Goal: Information Seeking & Learning: Learn about a topic

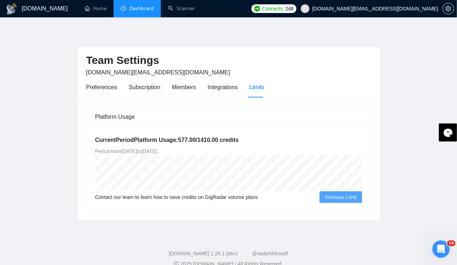
click at [127, 8] on link "Dashboard" at bounding box center [137, 8] width 33 height 6
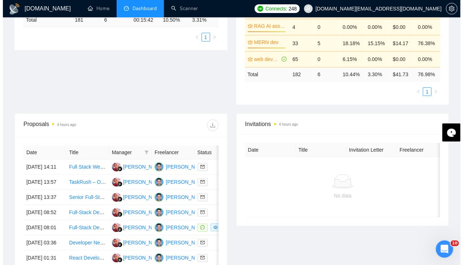
scroll to position [187, 0]
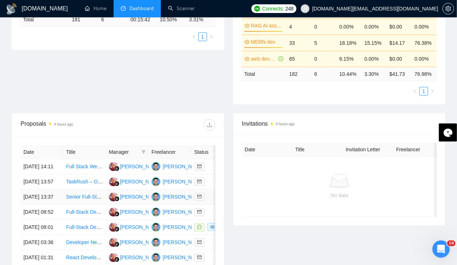
click at [30, 198] on td "[DATE] 13:37" at bounding box center [42, 196] width 43 height 15
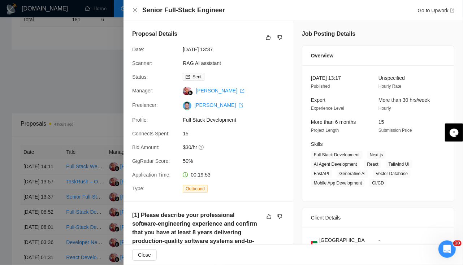
click at [30, 198] on div at bounding box center [231, 132] width 463 height 265
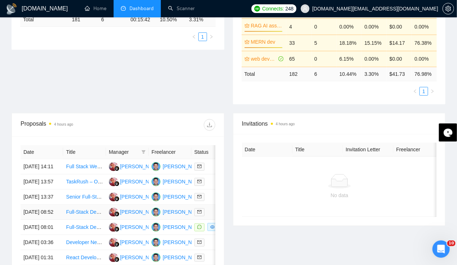
click at [32, 220] on td "[DATE] 08:52" at bounding box center [42, 212] width 43 height 15
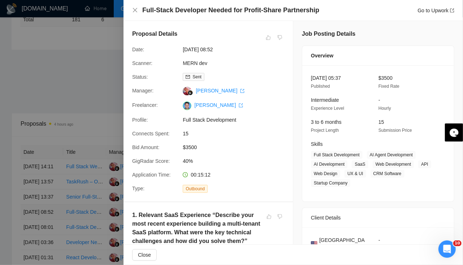
click at [32, 220] on div at bounding box center [231, 132] width 463 height 265
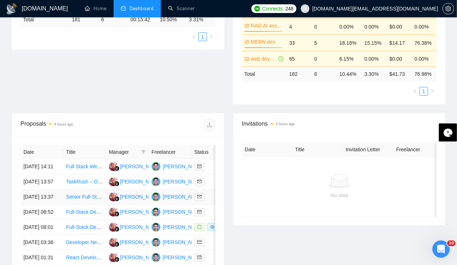
click at [32, 197] on td "[DATE] 13:37" at bounding box center [42, 196] width 43 height 15
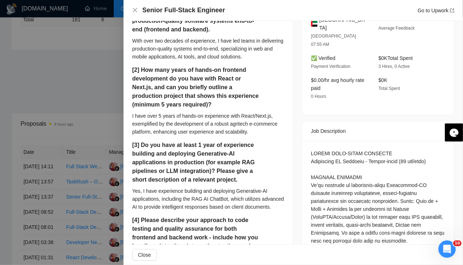
scroll to position [222, 0]
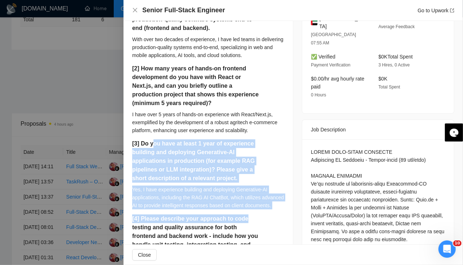
drag, startPoint x: 153, startPoint y: 141, endPoint x: 244, endPoint y: 223, distance: 122.6
click at [244, 223] on div "[1] Please describe your professional software-engineering experience and confi…" at bounding box center [208, 177] width 152 height 376
drag, startPoint x: 244, startPoint y: 223, endPoint x: 204, endPoint y: 216, distance: 41.0
click at [204, 209] on div "Yes, I have experience building and deploying Generative-AI applications, inclu…" at bounding box center [208, 197] width 152 height 24
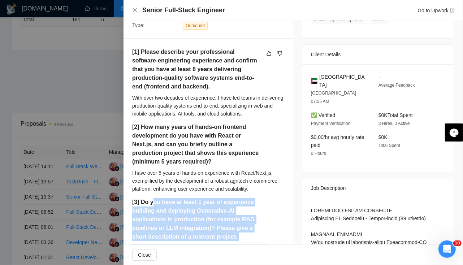
scroll to position [0, 0]
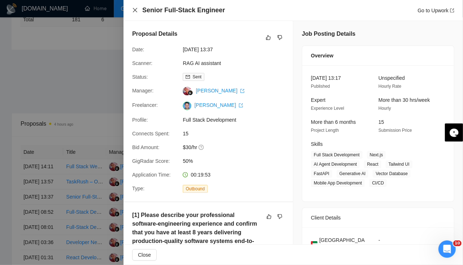
click at [134, 10] on icon "close" at bounding box center [135, 10] width 6 height 6
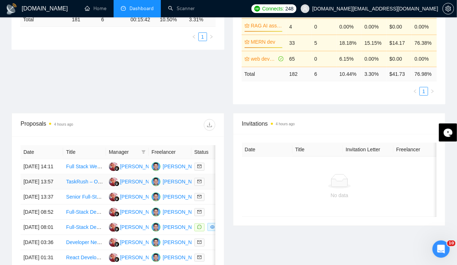
click at [39, 174] on td "[DATE] 13:57" at bounding box center [42, 181] width 43 height 15
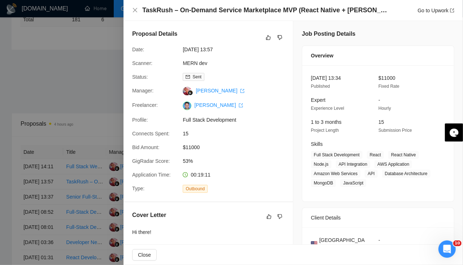
click at [1, 138] on div at bounding box center [231, 132] width 463 height 265
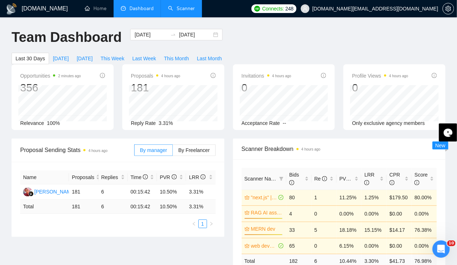
click at [187, 8] on link "Scanner" at bounding box center [181, 8] width 27 height 6
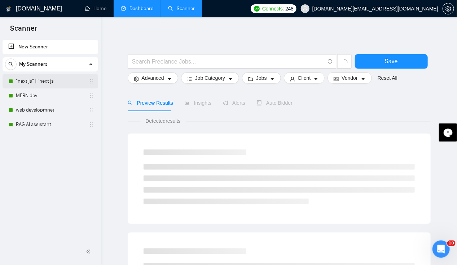
click at [40, 84] on link ""next.js" | "next js" at bounding box center [50, 81] width 69 height 14
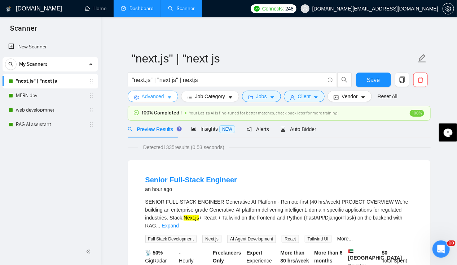
click at [169, 98] on icon "caret-down" at bounding box center [170, 98] width 4 height 2
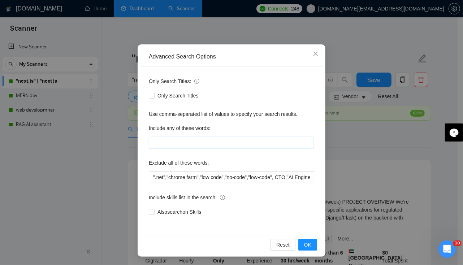
scroll to position [35, 0]
click at [314, 56] on icon "close" at bounding box center [315, 54] width 6 height 6
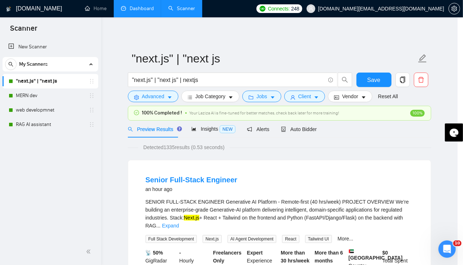
scroll to position [0, 0]
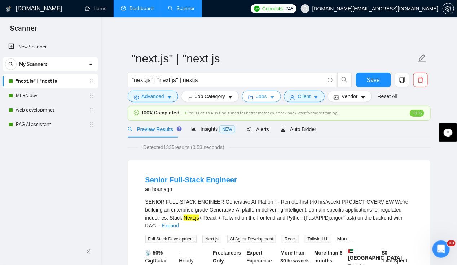
click at [257, 100] on span "Jobs" at bounding box center [261, 96] width 11 height 8
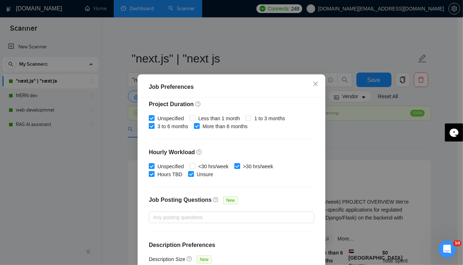
scroll to position [220, 0]
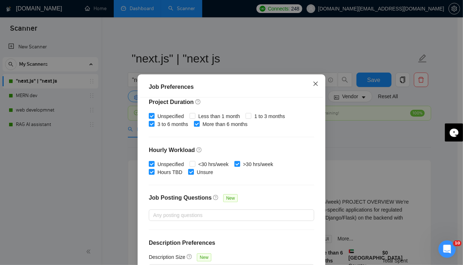
click at [313, 85] on icon "close" at bounding box center [315, 84] width 6 height 6
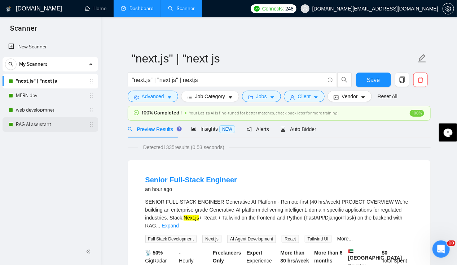
drag, startPoint x: 47, startPoint y: 124, endPoint x: 56, endPoint y: 123, distance: 9.1
click at [47, 124] on link "RAG AI assistant" at bounding box center [50, 124] width 69 height 14
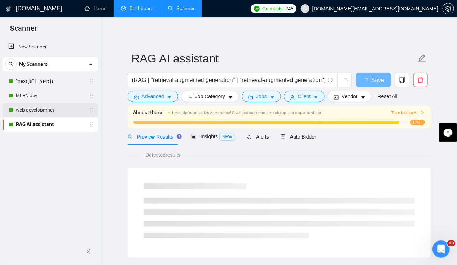
click at [40, 106] on link "web developmnet" at bounding box center [50, 110] width 69 height 14
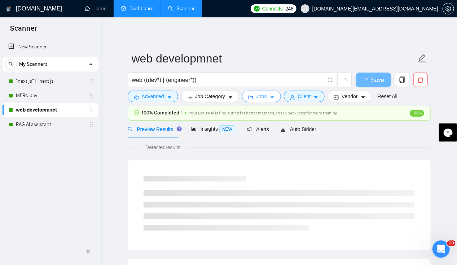
click at [259, 94] on span "Jobs" at bounding box center [261, 96] width 11 height 8
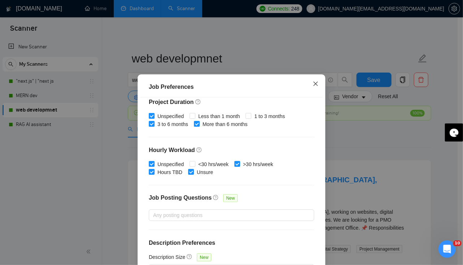
click at [318, 82] on span "Close" at bounding box center [315, 83] width 19 height 19
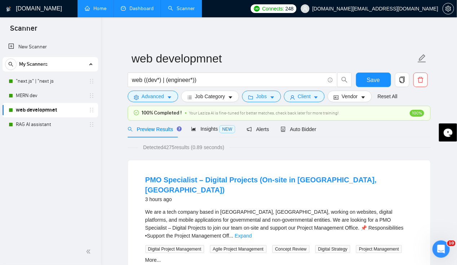
click at [101, 5] on link "Home" at bounding box center [96, 8] width 22 height 6
